Goal: Task Accomplishment & Management: Manage account settings

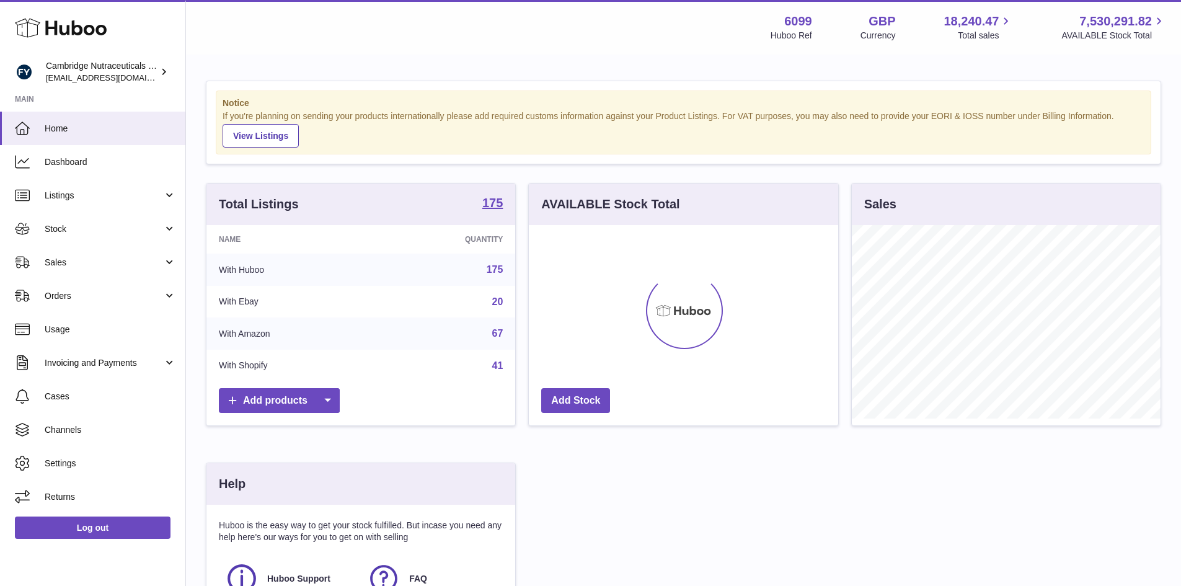
scroll to position [193, 309]
click at [66, 234] on span "Stock" at bounding box center [104, 229] width 118 height 12
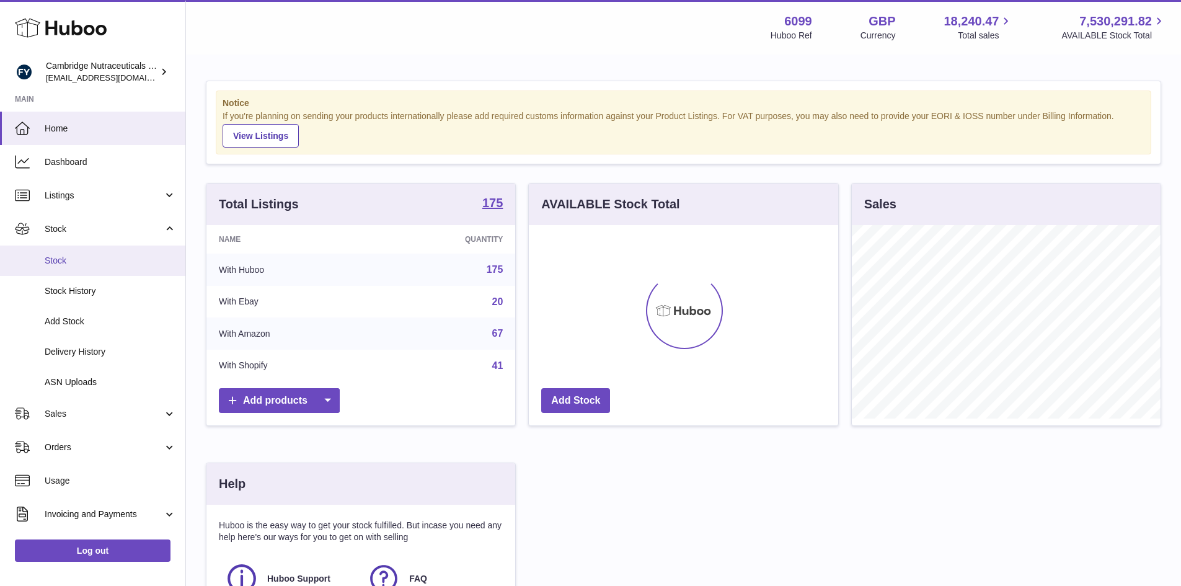
click at [54, 260] on span "Stock" at bounding box center [110, 261] width 131 height 12
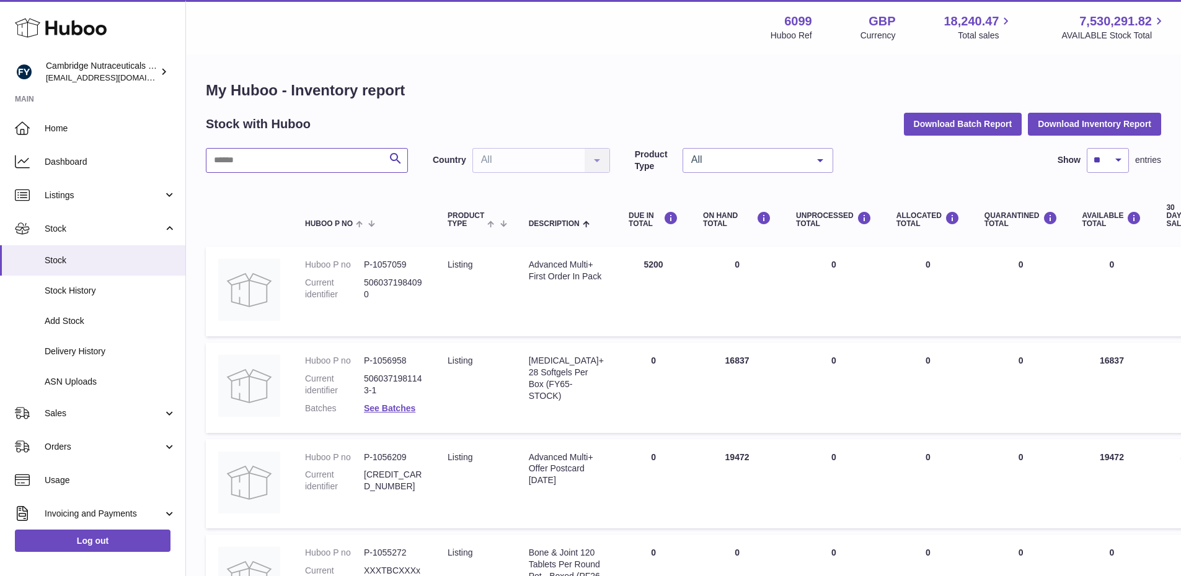
click at [250, 160] on input "text" at bounding box center [307, 160] width 202 height 25
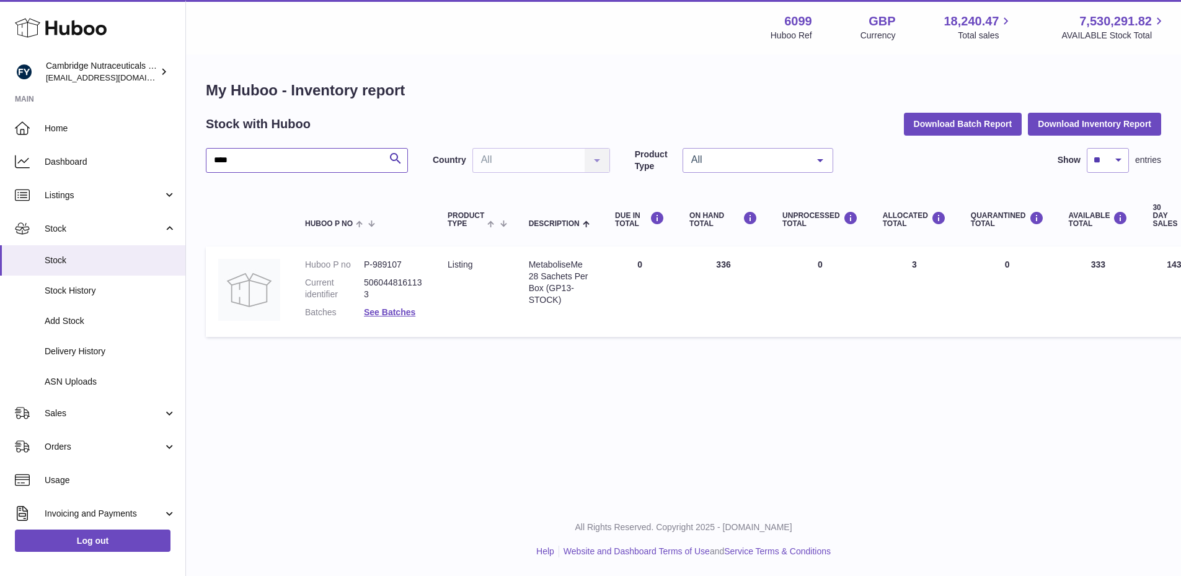
scroll to position [0, 214]
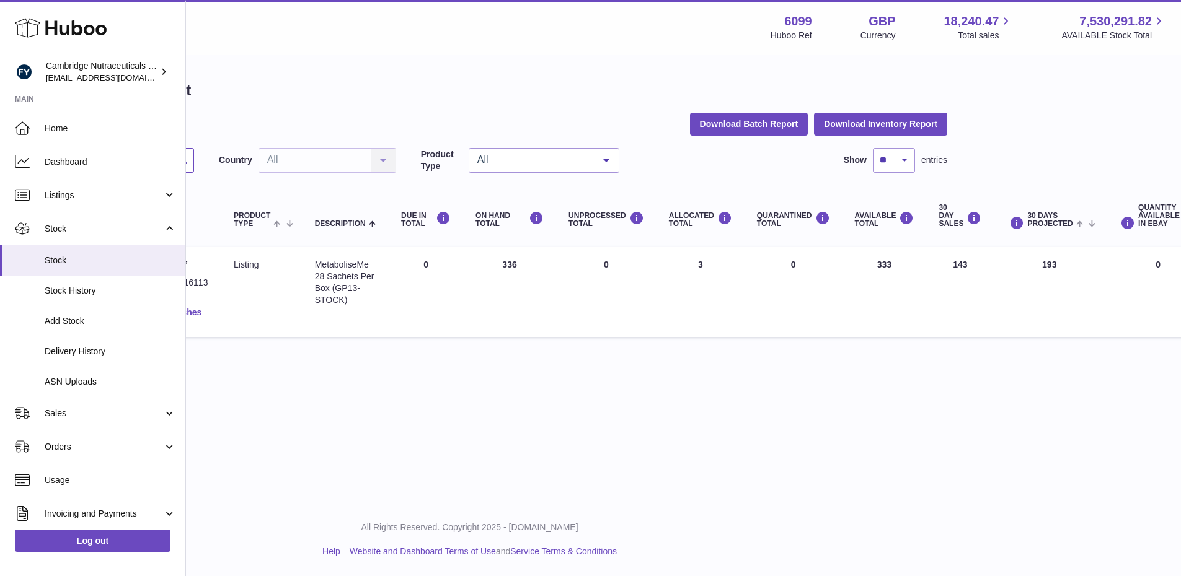
type input "****"
